Goal: Task Accomplishment & Management: Complete application form

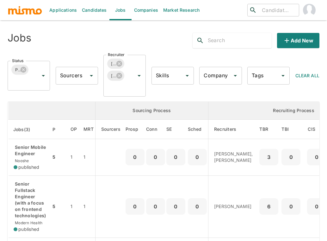
scroll to position [84, 0]
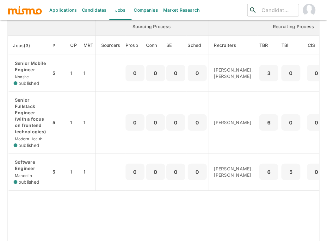
click at [51, 30] on th "enhanced table" at bounding box center [51, 27] width 87 height 18
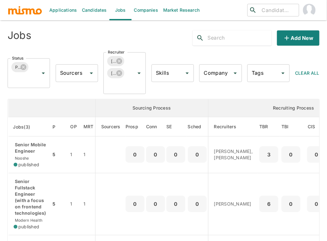
scroll to position [0, 0]
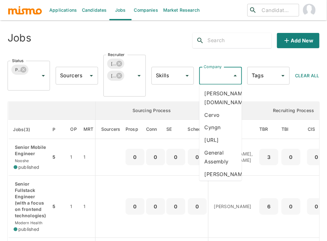
click at [213, 71] on input "Company" at bounding box center [215, 76] width 27 height 12
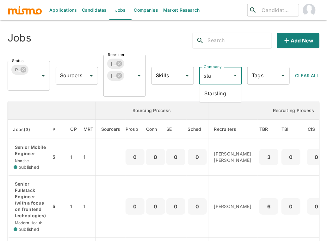
type input "star"
click at [222, 94] on li "Starsling" at bounding box center [221, 93] width 42 height 13
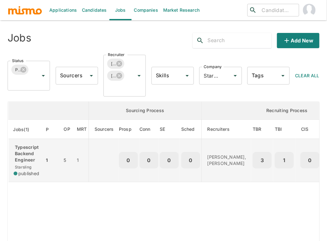
click at [24, 153] on p "Typescript Backend Engineer" at bounding box center [27, 153] width 26 height 19
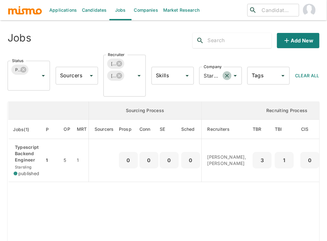
click at [225, 75] on icon "Clear" at bounding box center [227, 76] width 6 height 6
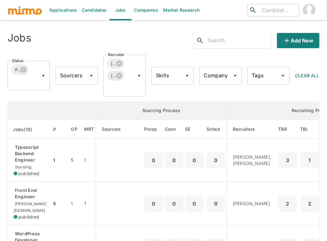
click at [220, 75] on input "Company" at bounding box center [215, 76] width 27 height 12
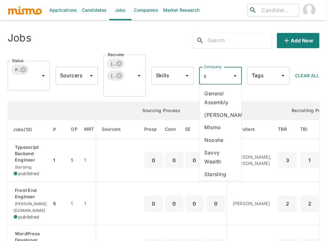
type input "sa"
click at [222, 98] on li "Savvy Wealth" at bounding box center [221, 98] width 42 height 22
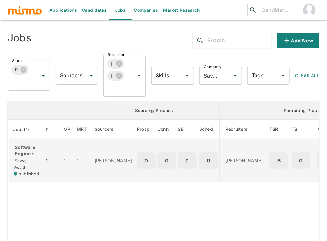
click at [29, 160] on div "Software Engineer Savvy Wealth published" at bounding box center [27, 160] width 26 height 33
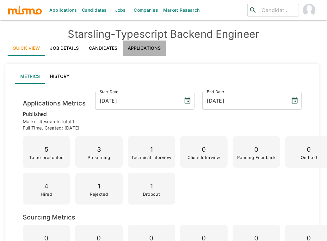
click at [142, 46] on link "Applications" at bounding box center [144, 48] width 43 height 15
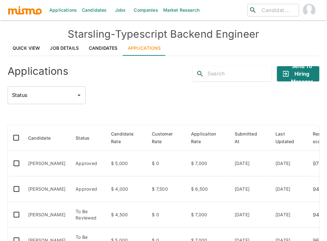
click at [159, 93] on div "Status Status" at bounding box center [164, 95] width 312 height 18
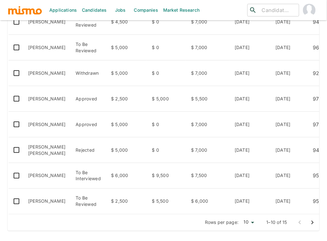
scroll to position [201, 0]
click at [248, 229] on li "25" at bounding box center [249, 227] width 17 height 13
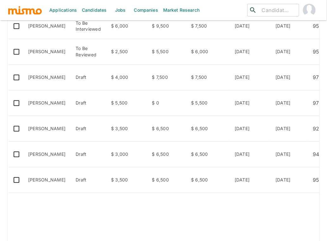
scroll to position [356, 0]
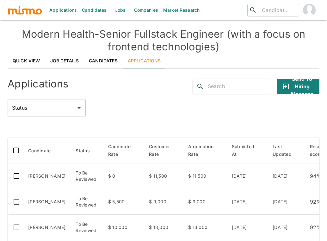
scroll to position [98, 0]
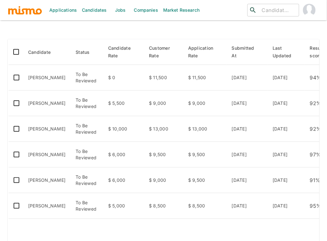
click at [109, 34] on div at bounding box center [164, 28] width 312 height 11
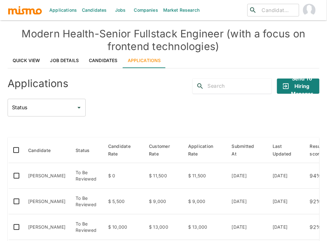
scroll to position [0, 0]
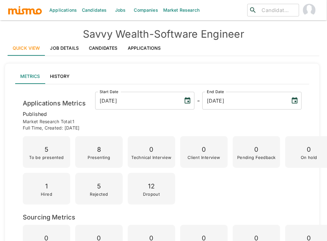
click at [143, 45] on link "Applications" at bounding box center [144, 48] width 43 height 15
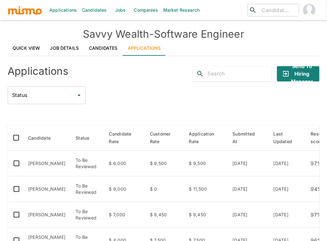
click at [115, 108] on div "Applications Send to Hiring Manager Status Status Candidate Status Candidate Ra…" at bounding box center [164, 245] width 312 height 368
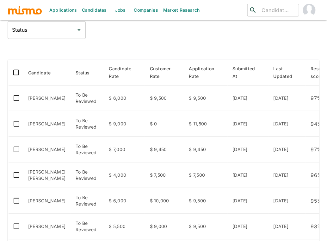
scroll to position [70, 0]
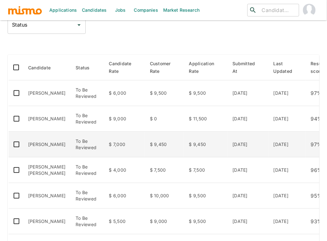
click at [55, 149] on td "[PERSON_NAME]" at bounding box center [46, 145] width 47 height 26
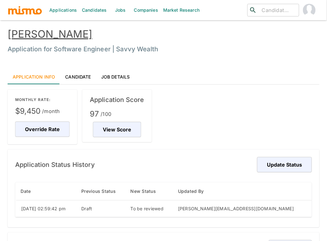
click at [92, 35] on link "[PERSON_NAME]" at bounding box center [50, 34] width 85 height 12
click at [8, 8] on div "Applications Candidates Jobs Companies Market Research ​ ​ Lester Angulo Monten…" at bounding box center [164, 128] width 312 height 241
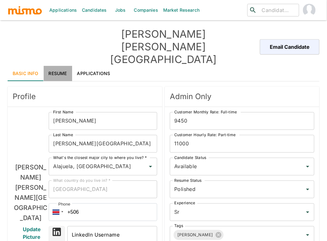
click at [60, 66] on link "Resume" at bounding box center [58, 73] width 28 height 15
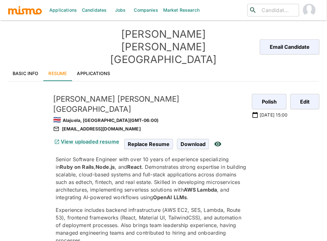
click at [159, 206] on p "Experience includes backend infrastructure (AWS EC2, SES, Lambda, Route 53), fr…" at bounding box center [152, 225] width 192 height 38
click at [96, 66] on link "Applications" at bounding box center [93, 73] width 43 height 15
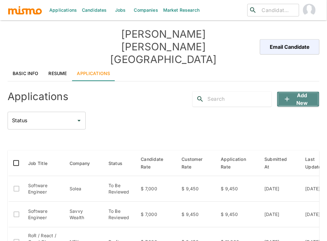
click at [305, 92] on button "Add new" at bounding box center [298, 99] width 42 height 15
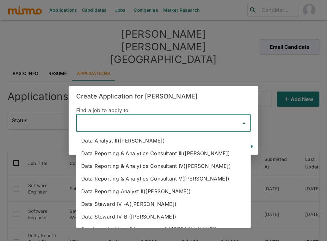
click at [163, 127] on input "text" at bounding box center [159, 123] width 160 height 12
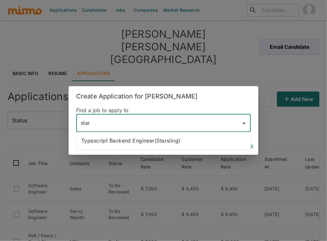
click at [179, 142] on li "Typescript Backend Engineer(Starsling)" at bounding box center [163, 141] width 175 height 13
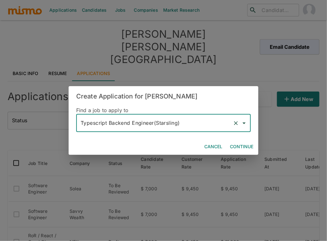
type input "Typescript Backend Engineer(Starsling)"
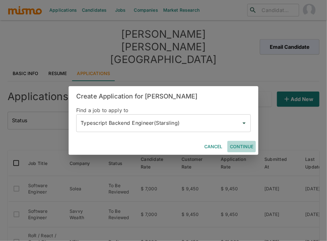
click at [241, 148] on button "Continue" at bounding box center [242, 147] width 28 height 12
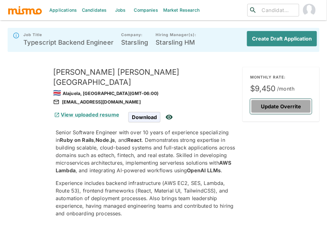
click at [294, 105] on button "Update Overrite" at bounding box center [281, 106] width 62 height 15
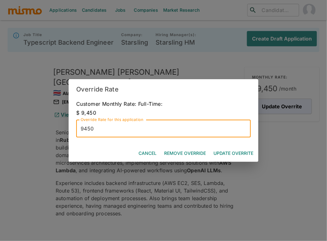
drag, startPoint x: 106, startPoint y: 129, endPoint x: 101, endPoint y: 130, distance: 4.4
click at [101, 130] on input "9450" at bounding box center [163, 129] width 175 height 18
type input "9000"
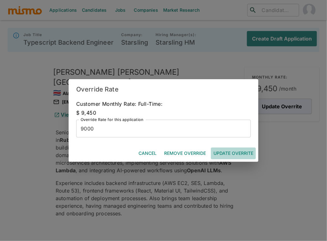
click at [242, 154] on button "Update Overrite" at bounding box center [233, 154] width 45 height 12
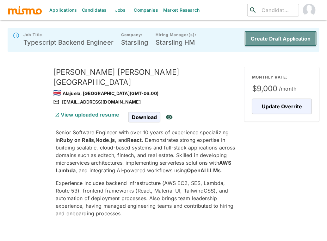
click at [282, 41] on button "Create Draft Application" at bounding box center [281, 38] width 73 height 15
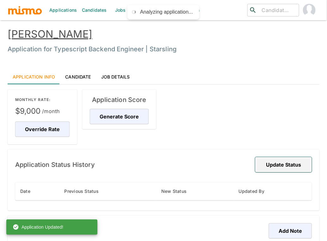
click at [296, 162] on button "Update Status" at bounding box center [284, 164] width 57 height 15
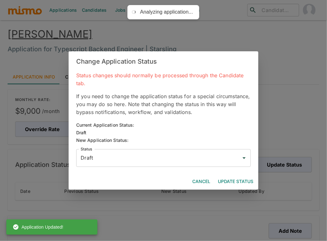
click at [142, 161] on input "Draft" at bounding box center [159, 158] width 160 height 12
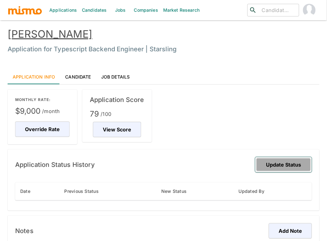
click at [297, 166] on button "Update Status" at bounding box center [284, 164] width 57 height 15
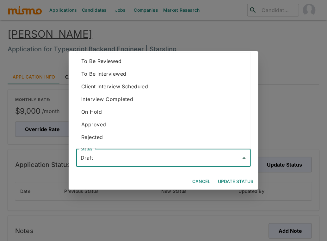
click at [177, 162] on input "Draft" at bounding box center [159, 158] width 160 height 12
click at [112, 65] on li "To Be Reviewed" at bounding box center [163, 61] width 175 height 13
type input "To Be Reviewed"
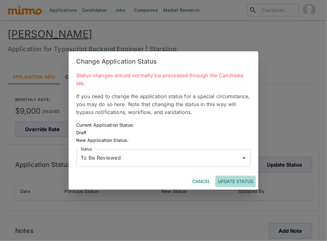
click at [236, 180] on button "Update Status" at bounding box center [236, 182] width 41 height 12
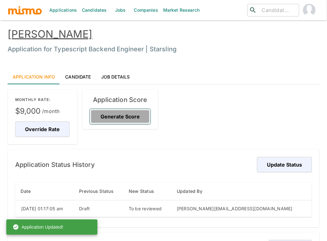
click at [129, 114] on button "Generate Score" at bounding box center [120, 116] width 61 height 15
